Goal: Task Accomplishment & Management: Use online tool/utility

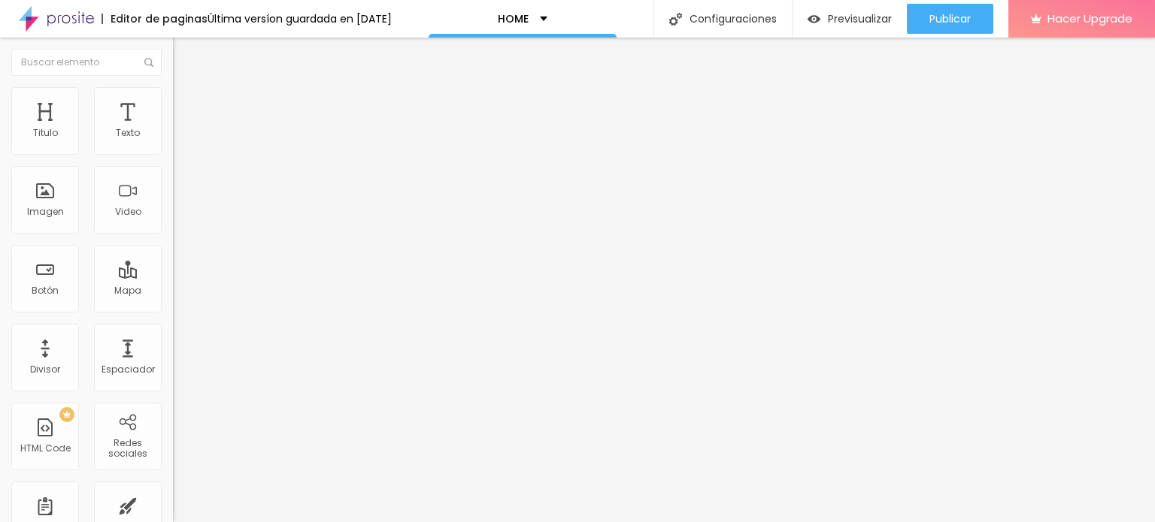
scroll to position [0, 444]
click at [173, 129] on img at bounding box center [177, 124] width 9 height 9
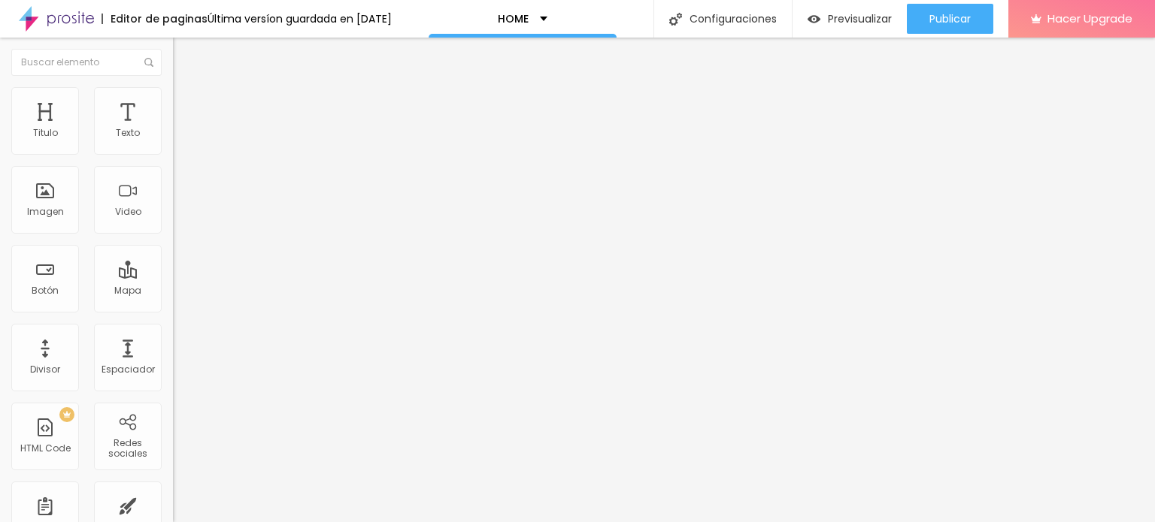
click at [173, 129] on img at bounding box center [177, 124] width 9 height 9
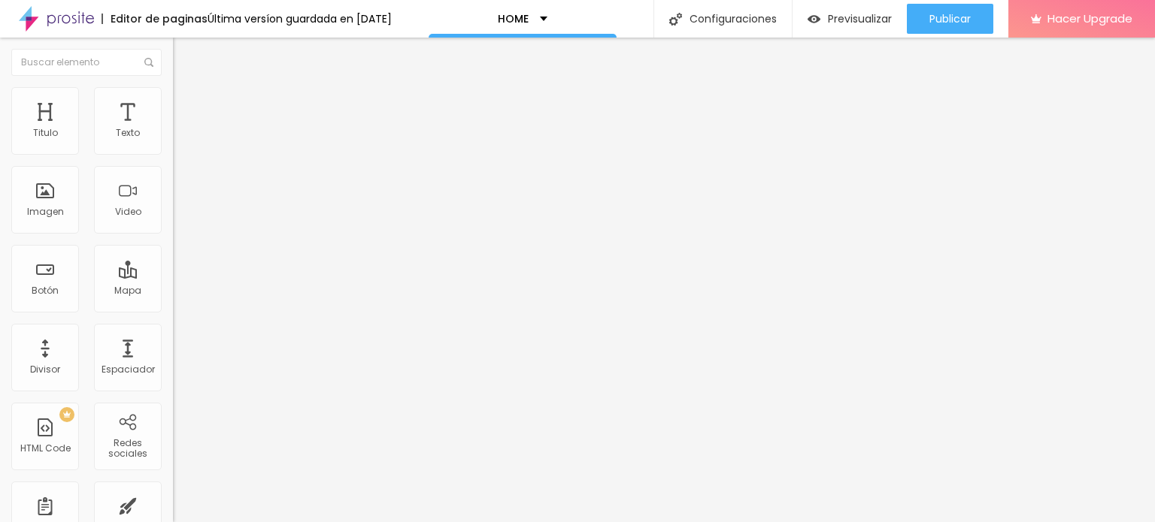
drag, startPoint x: 380, startPoint y: 300, endPoint x: 737, endPoint y: 305, distance: 356.4
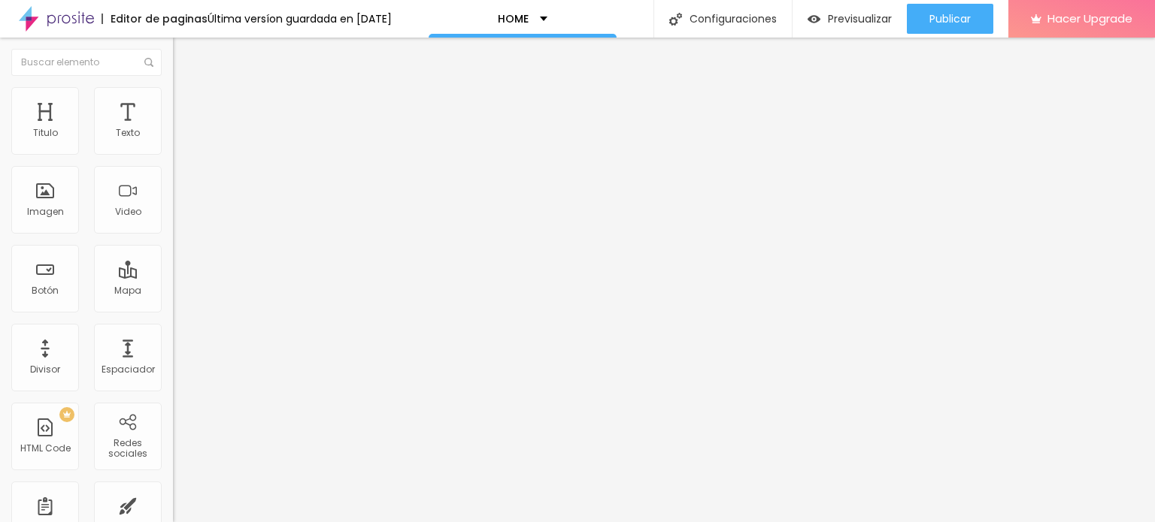
drag, startPoint x: 374, startPoint y: 298, endPoint x: 580, endPoint y: 301, distance: 206.8
drag, startPoint x: 340, startPoint y: 295, endPoint x: 475, endPoint y: 335, distance: 141.3
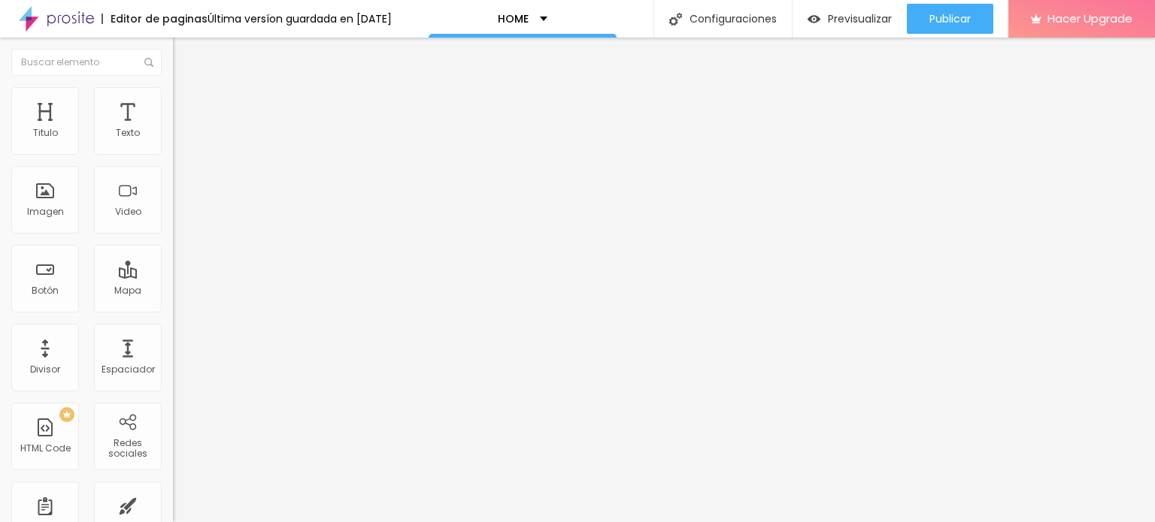
drag, startPoint x: 379, startPoint y: 298, endPoint x: 582, endPoint y: 296, distance: 203.0
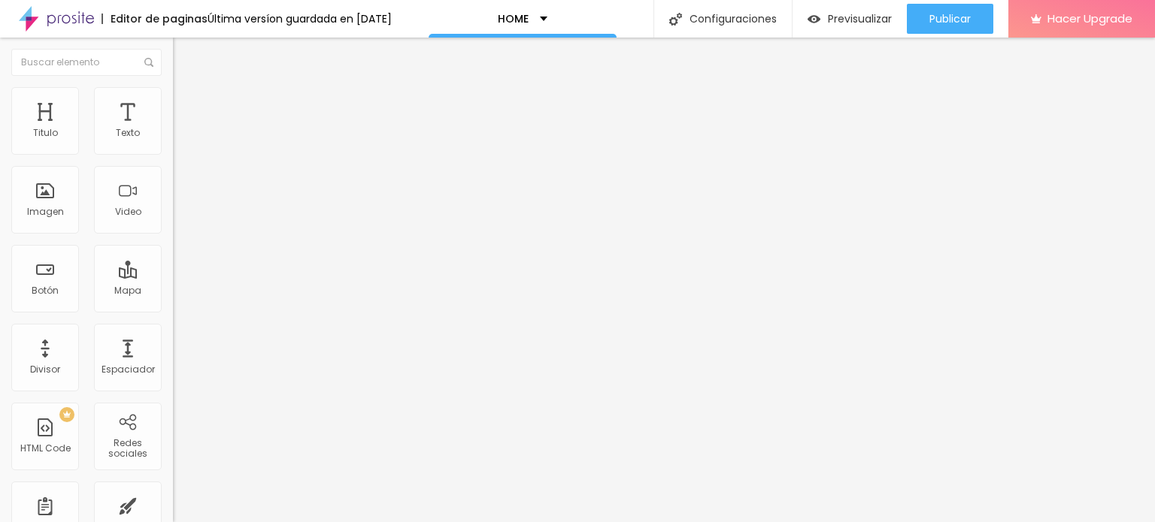
click at [173, 131] on div "4995 Crear nuevo formulário" at bounding box center [259, 121] width 173 height 20
click at [173, 129] on img at bounding box center [177, 124] width 9 height 9
drag, startPoint x: 352, startPoint y: 270, endPoint x: 313, endPoint y: 222, distance: 61.5
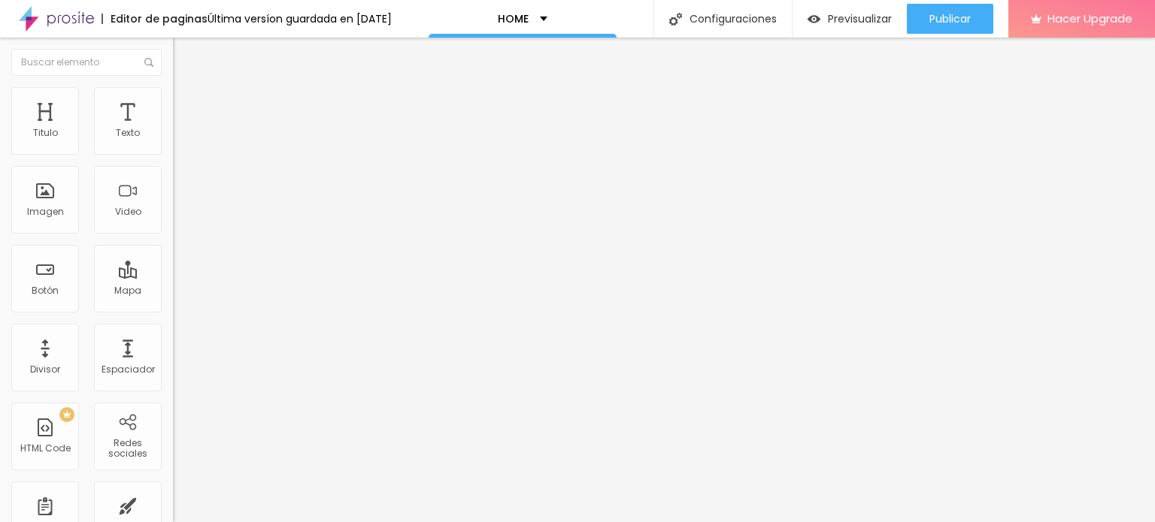
drag, startPoint x: 327, startPoint y: 261, endPoint x: 312, endPoint y: 207, distance: 55.5
drag, startPoint x: 419, startPoint y: 216, endPoint x: 508, endPoint y: 217, distance: 89.5
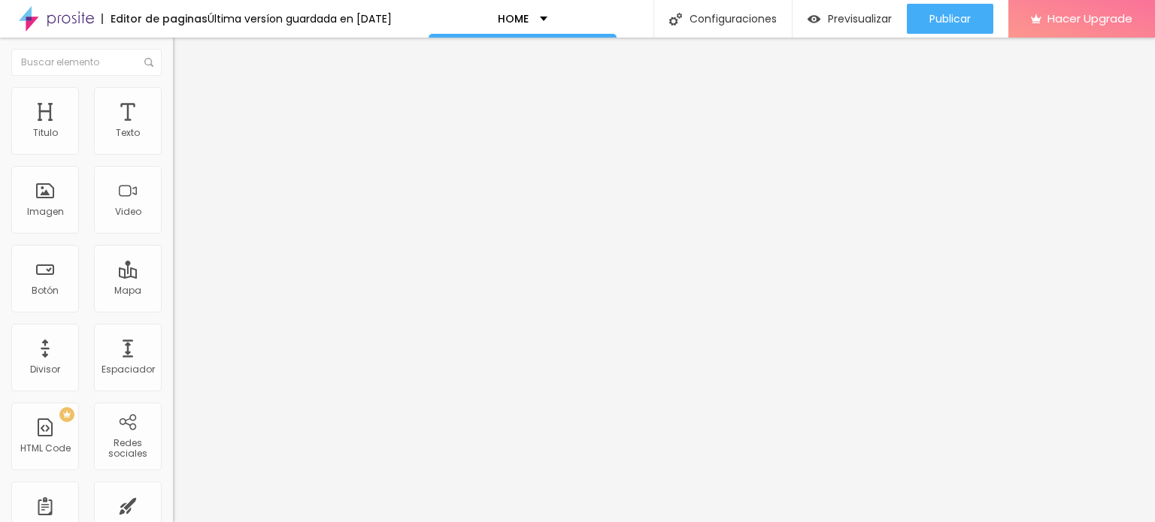
click at [173, 100] on li "Avanzado" at bounding box center [259, 94] width 173 height 15
click at [173, 131] on div "4995 Crear nuevo formulário" at bounding box center [259, 121] width 173 height 20
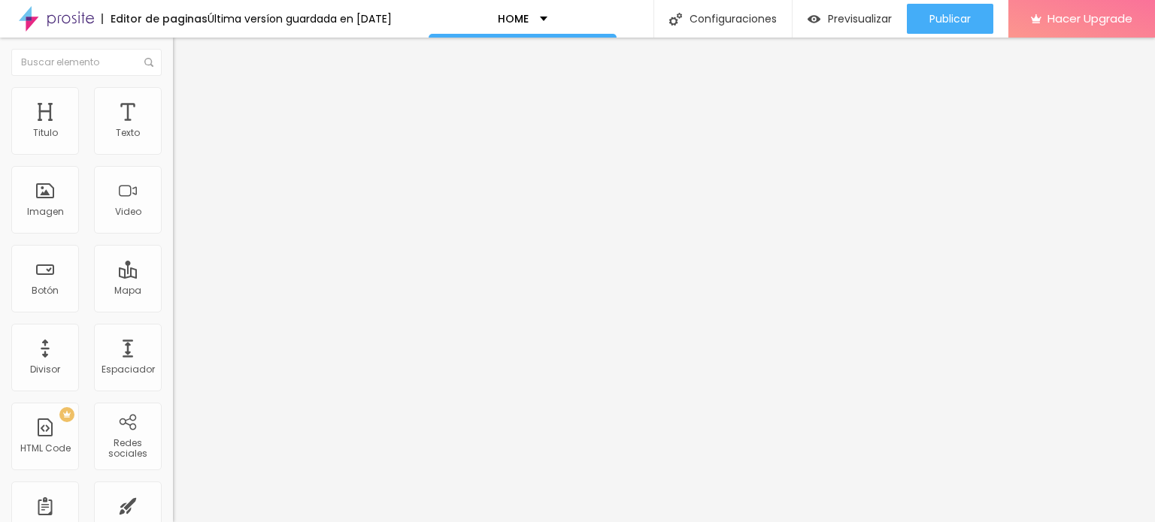
click at [173, 129] on img at bounding box center [177, 124] width 9 height 9
drag, startPoint x: 787, startPoint y: 186, endPoint x: 319, endPoint y: 186, distance: 468.4
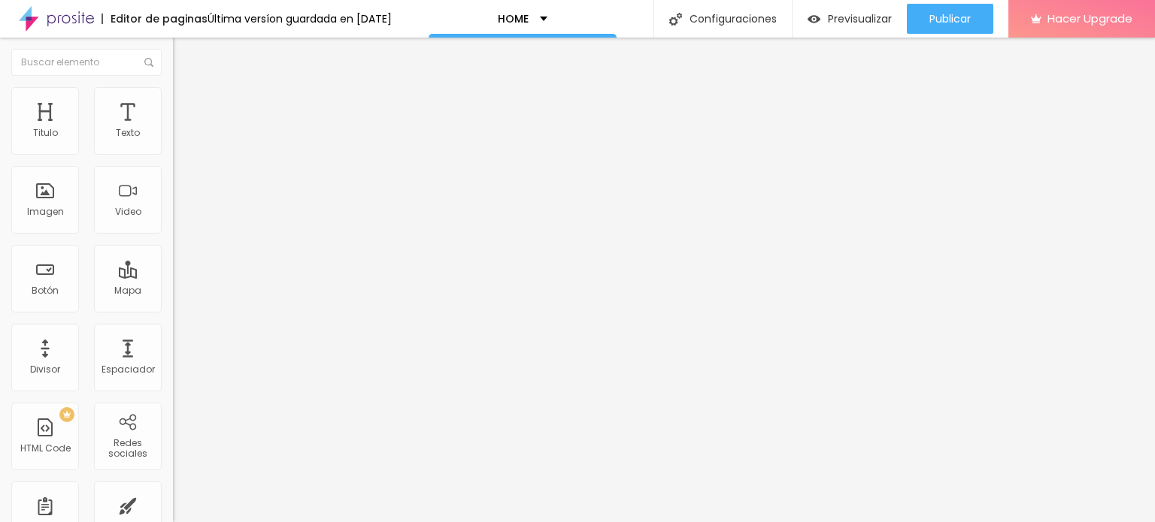
drag, startPoint x: 328, startPoint y: 186, endPoint x: 780, endPoint y: 184, distance: 452.6
